Goal: Information Seeking & Learning: Learn about a topic

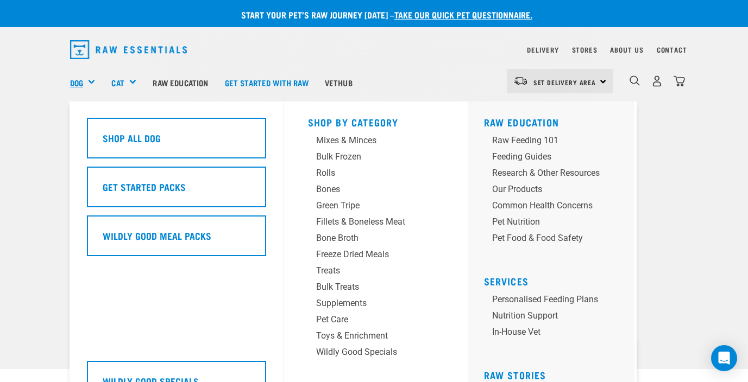
click at [79, 79] on link "Dog" at bounding box center [76, 83] width 13 height 12
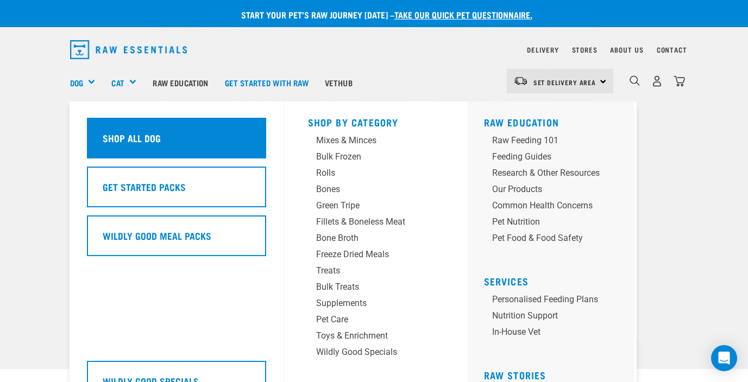
click at [143, 141] on h5 "Shop All Dog" at bounding box center [132, 138] width 58 height 14
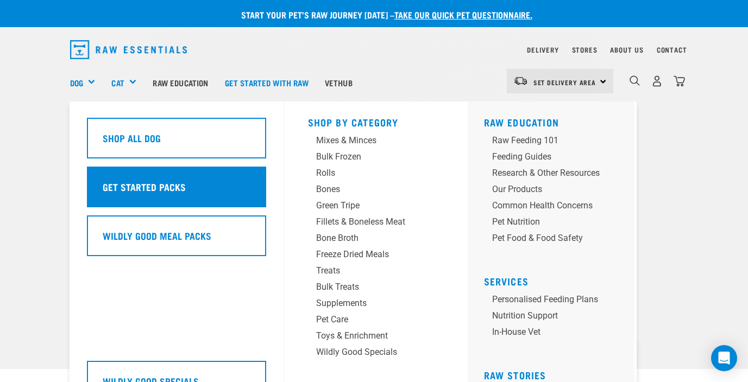
click at [149, 191] on h5 "Get Started Packs" at bounding box center [144, 187] width 83 height 14
click at [148, 201] on div "Get Started Packs" at bounding box center [176, 187] width 179 height 41
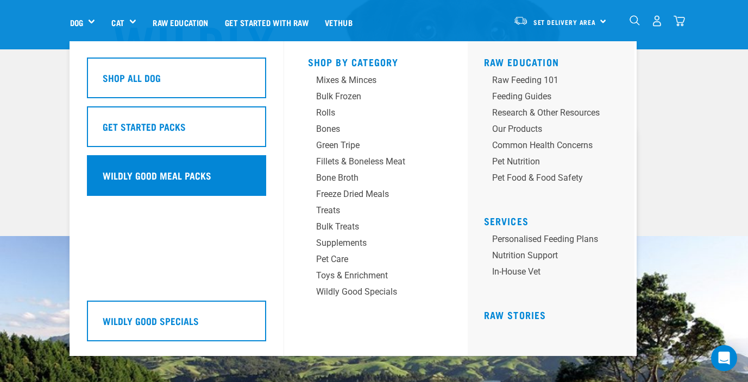
scroll to position [124, 0]
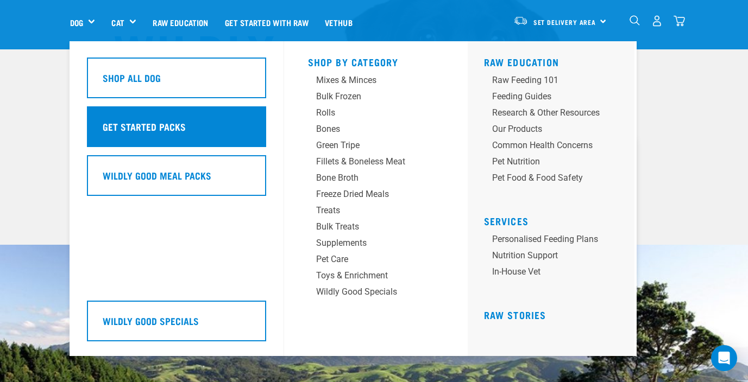
click at [147, 125] on h5 "Get Started Packs" at bounding box center [144, 126] width 83 height 14
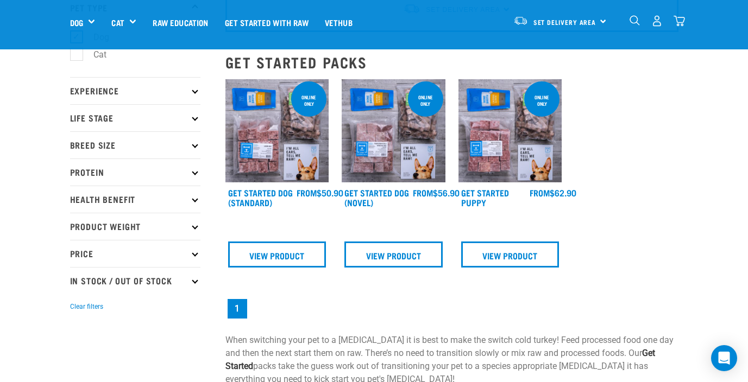
scroll to position [79, 0]
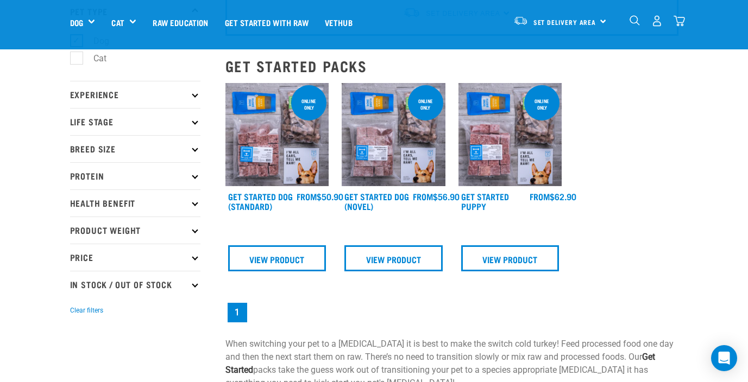
click at [257, 159] on img at bounding box center [277, 135] width 104 height 104
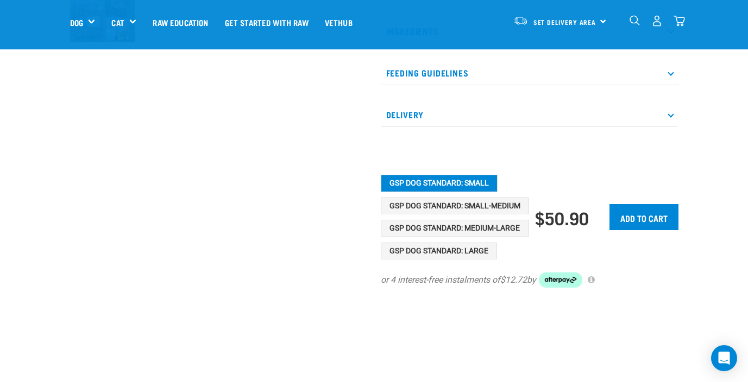
scroll to position [419, 0]
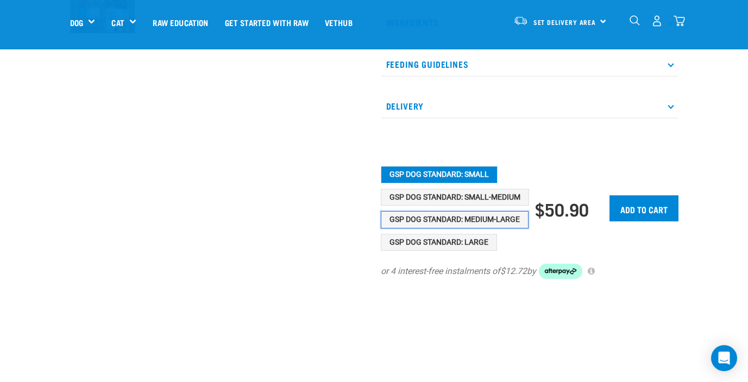
click at [427, 229] on button "GSP Dog Standard: Medium-Large" at bounding box center [455, 219] width 148 height 17
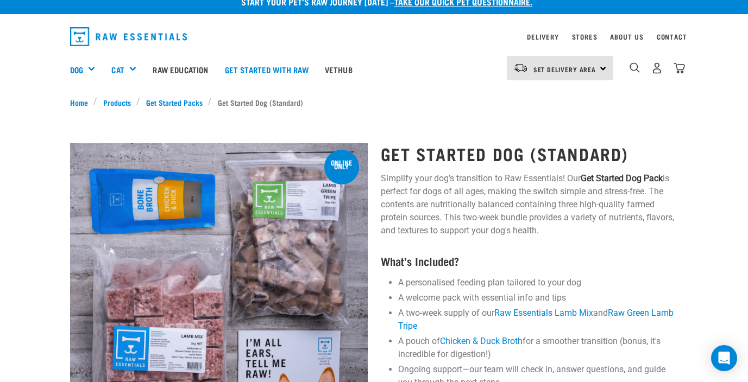
scroll to position [0, 0]
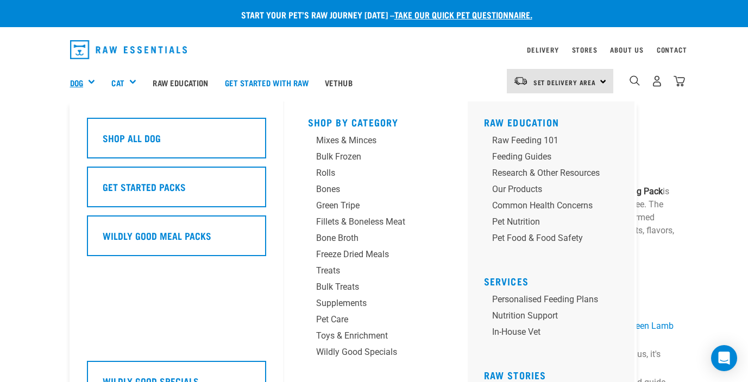
click at [83, 80] on link "Dog" at bounding box center [76, 83] width 13 height 12
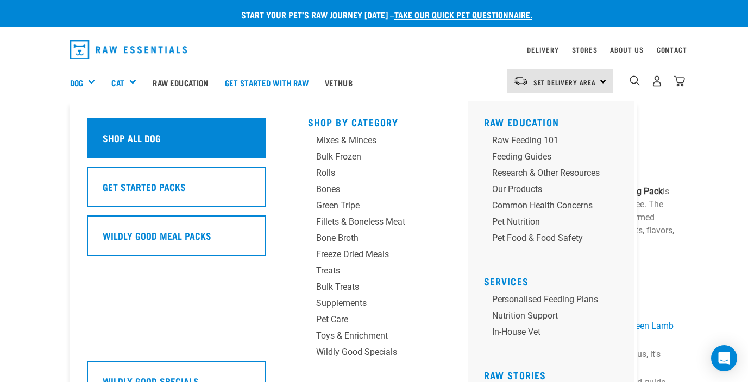
click at [134, 125] on div "Shop All Dog" at bounding box center [176, 138] width 179 height 41
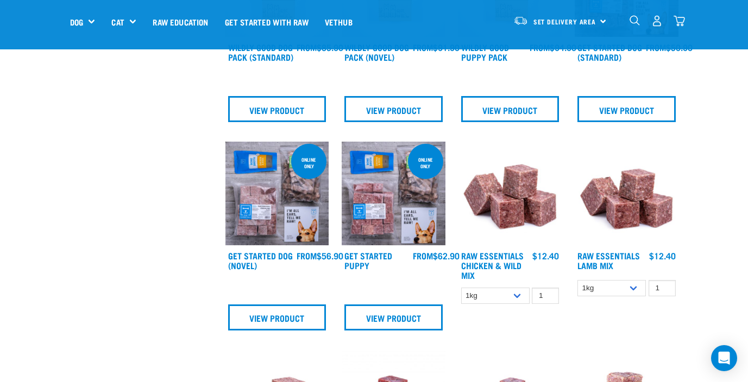
scroll to position [460, 0]
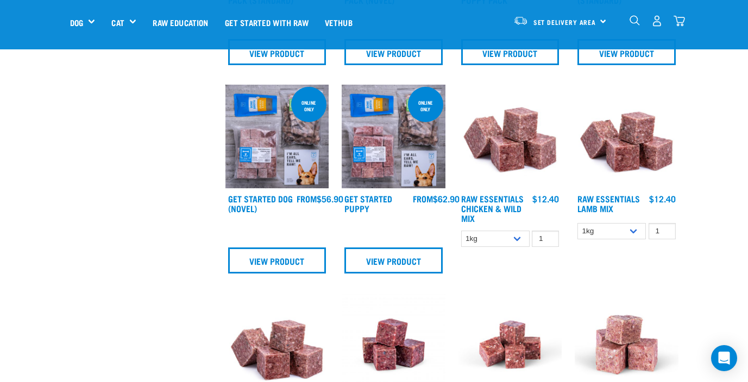
click at [634, 147] on img at bounding box center [626, 137] width 104 height 104
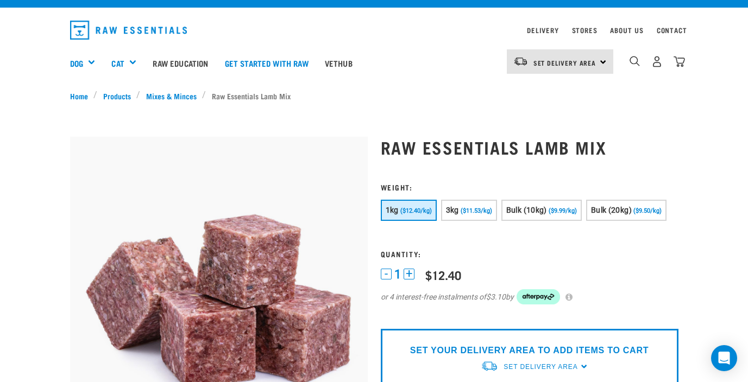
scroll to position [21, 0]
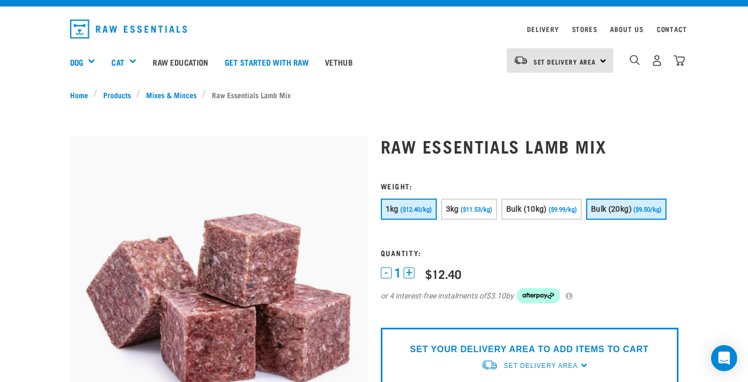
click at [620, 203] on button "Bulk (20kg) ($9.50/kg)" at bounding box center [626, 209] width 80 height 21
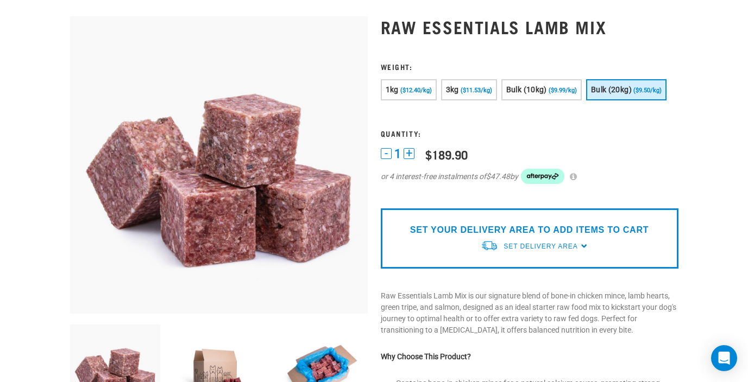
scroll to position [0, 0]
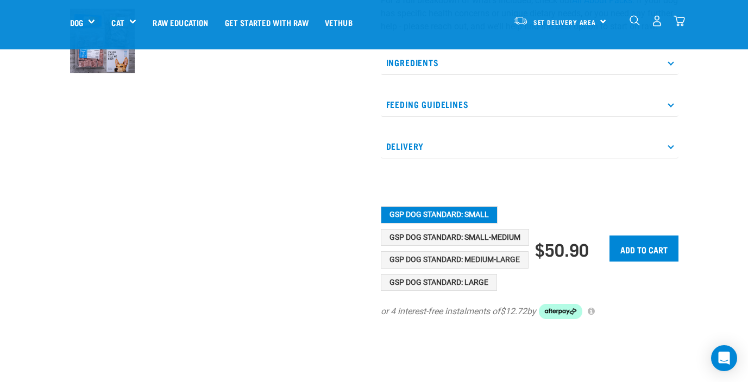
scroll to position [472, 0]
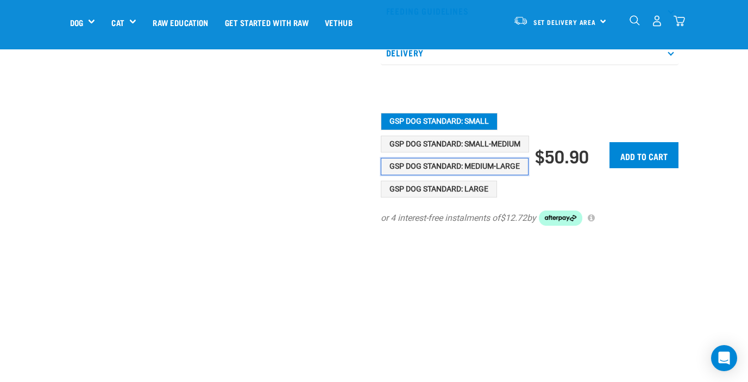
click at [442, 175] on button "GSP Dog Standard: Medium-Large" at bounding box center [455, 166] width 148 height 17
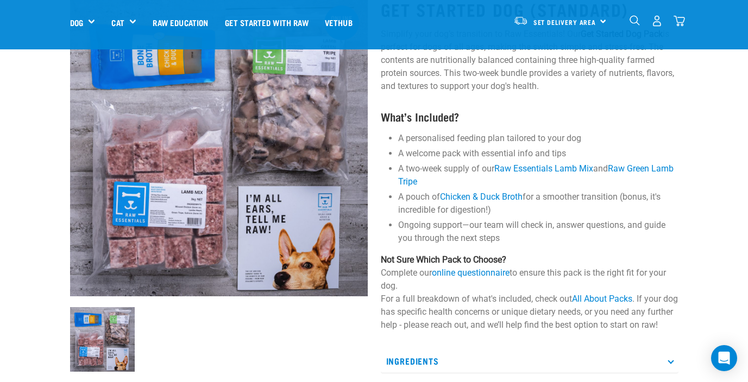
scroll to position [83, 0]
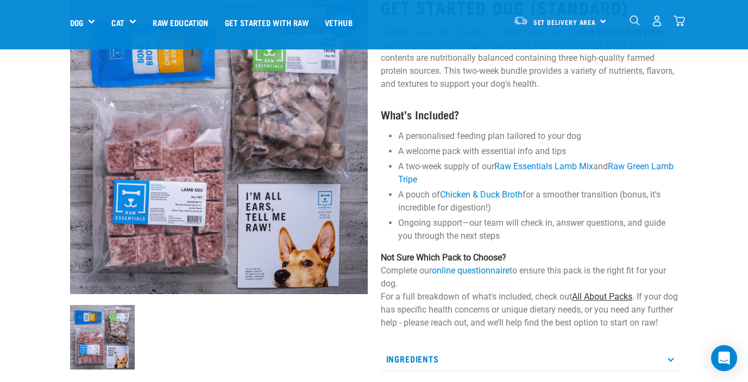
click at [590, 296] on link "All About Packs" at bounding box center [602, 297] width 60 height 10
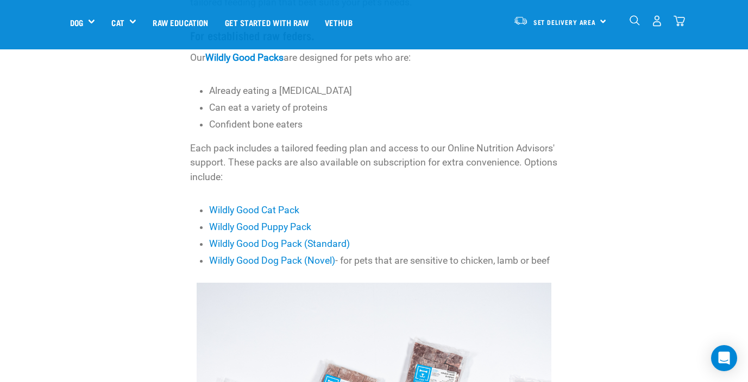
scroll to position [371, 0]
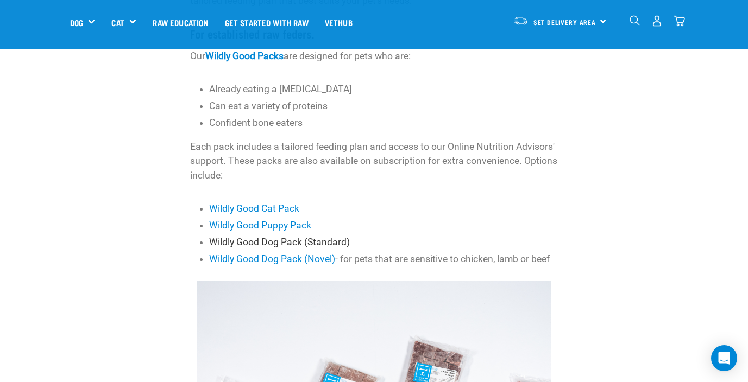
click at [317, 242] on link "Wildly Good Dog Pack (Standard)" at bounding box center [279, 242] width 141 height 11
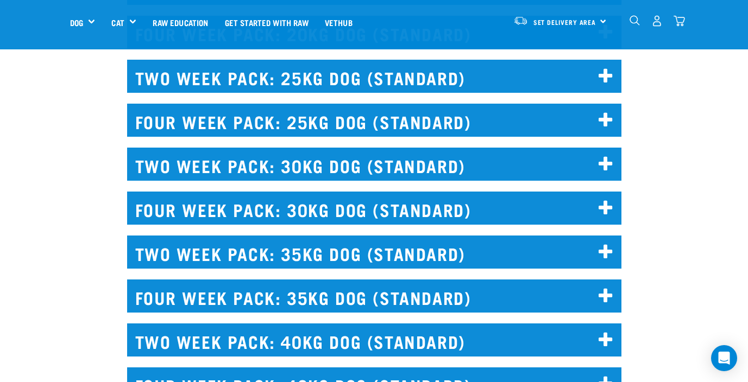
scroll to position [2611, 0]
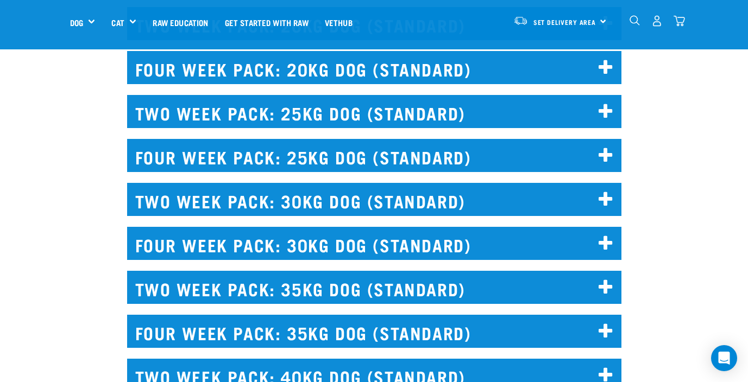
click at [603, 109] on icon at bounding box center [605, 111] width 15 height 17
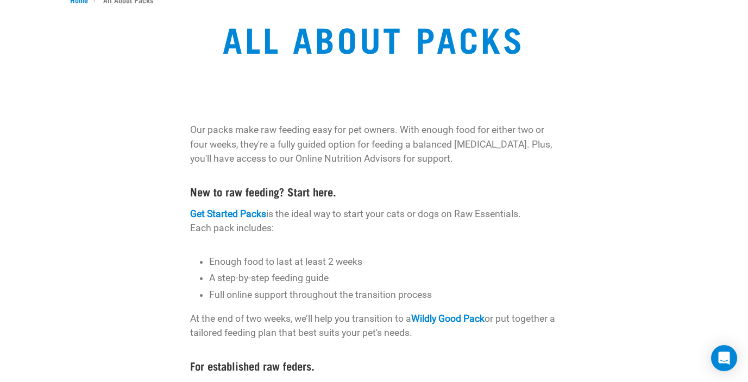
scroll to position [0, 0]
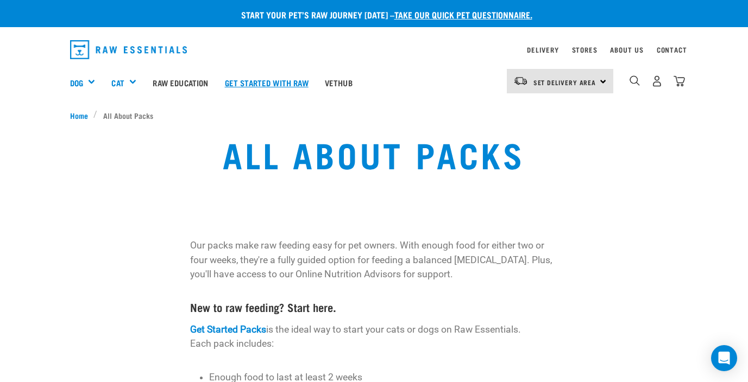
click at [275, 83] on link "Get started with Raw" at bounding box center [267, 82] width 100 height 43
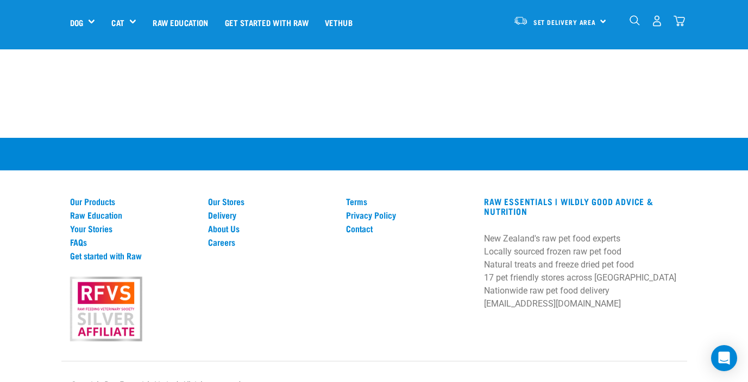
scroll to position [1539, 0]
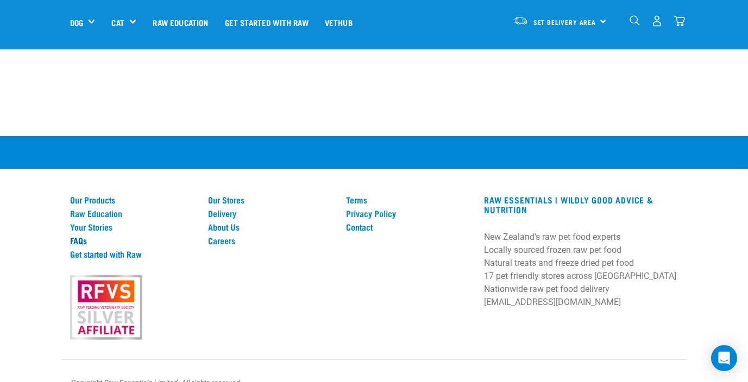
click at [74, 236] on link "FAQs" at bounding box center [132, 241] width 125 height 10
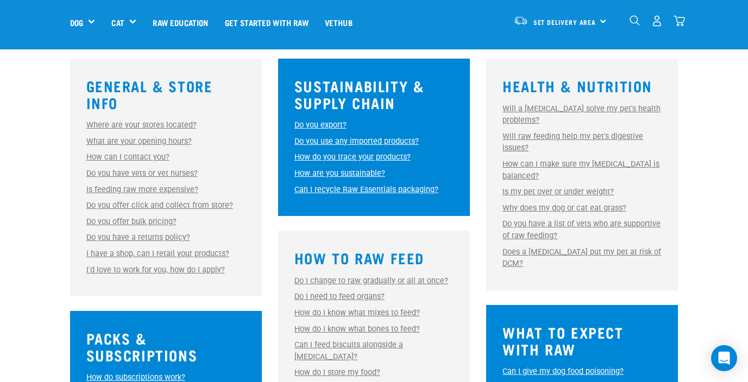
scroll to position [309, 0]
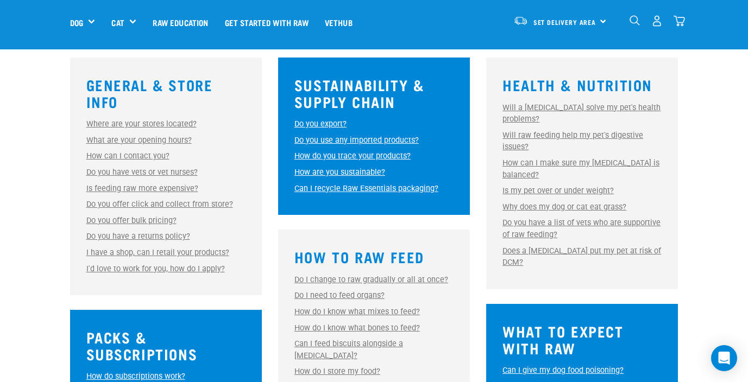
click at [102, 188] on link "Is feeding raw more expensive?" at bounding box center [142, 188] width 112 height 9
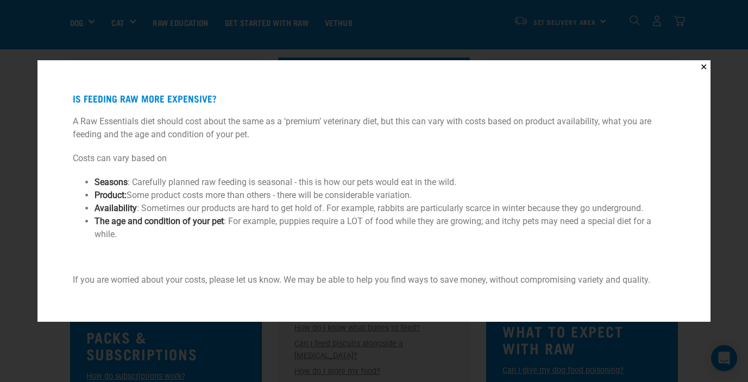
click at [28, 226] on div "✕ Is feeding raw more expensive? A Raw Essentials diet should cost about the sa…" at bounding box center [374, 191] width 748 height 382
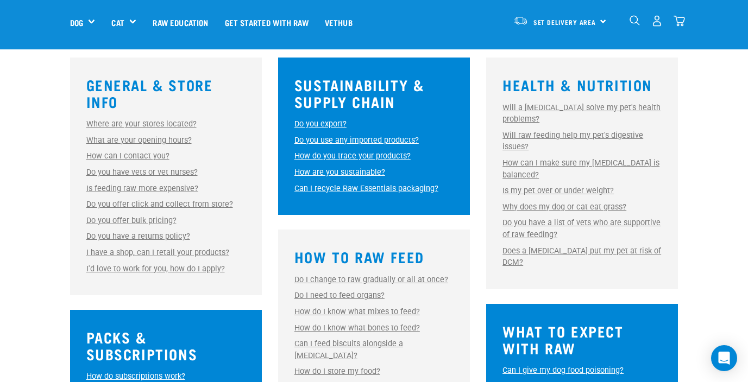
click at [115, 220] on link "Do you offer bulk pricing?" at bounding box center [131, 220] width 90 height 9
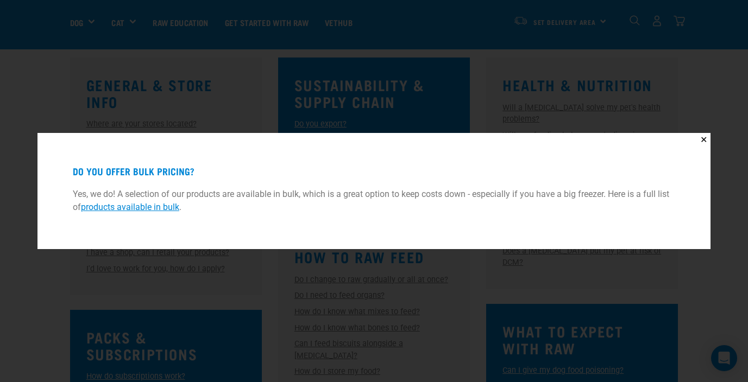
click at [20, 218] on div "✕ Do you offer bulk pricing? Yes, we do! A selection of our products are availa…" at bounding box center [374, 191] width 748 height 382
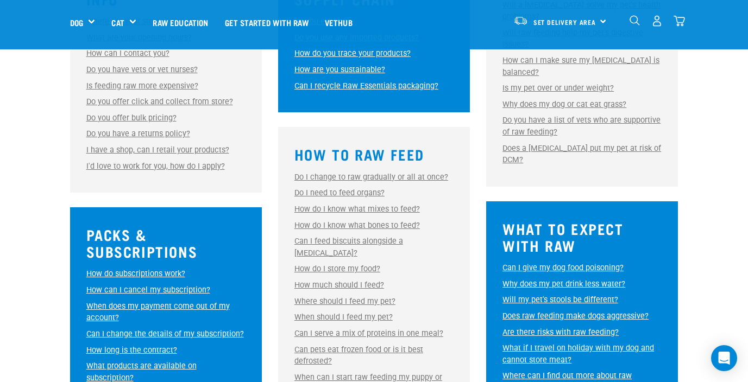
scroll to position [416, 0]
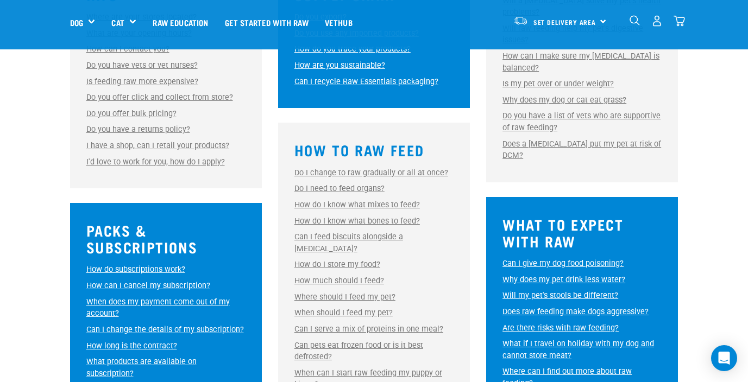
click at [330, 205] on link "How do I know what mixes to feed?" at bounding box center [356, 204] width 125 height 9
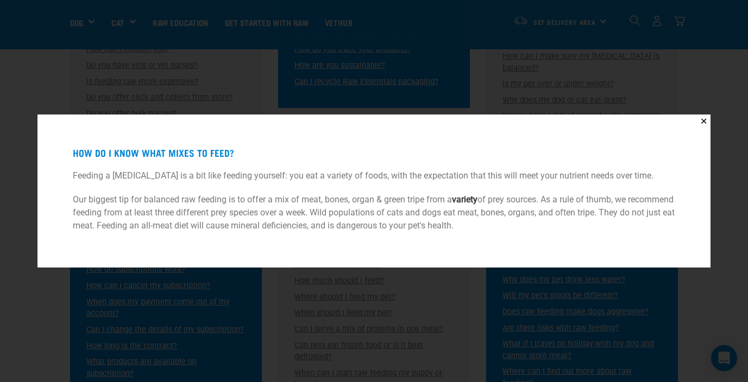
click at [239, 81] on div "✕ How do I know what mixes to feed? Feeding a [MEDICAL_DATA] is a bit like feed…" at bounding box center [374, 191] width 748 height 382
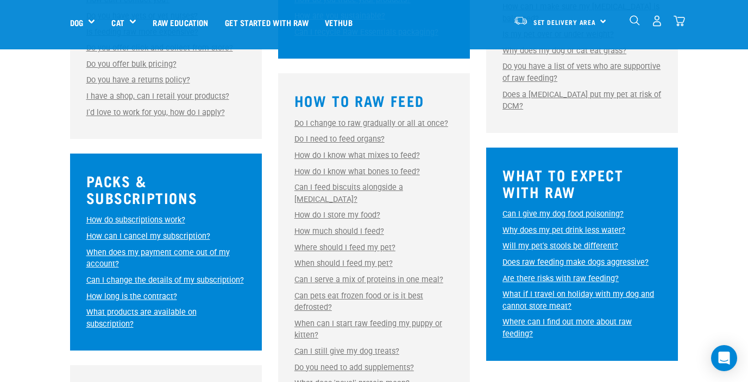
scroll to position [500, 0]
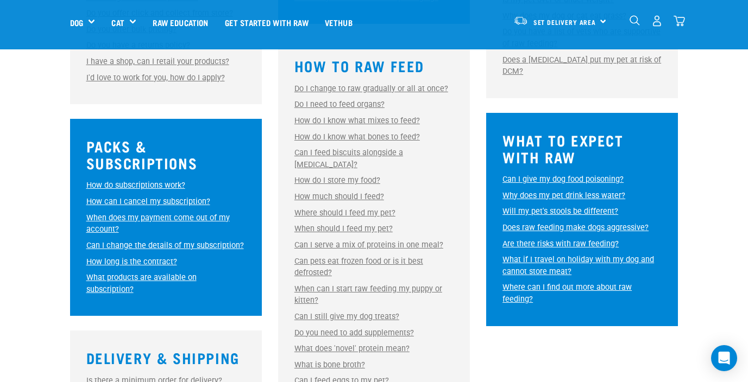
click at [357, 192] on link "How much should I feed?" at bounding box center [339, 196] width 90 height 9
